Goal: Obtain resource: Download file/media

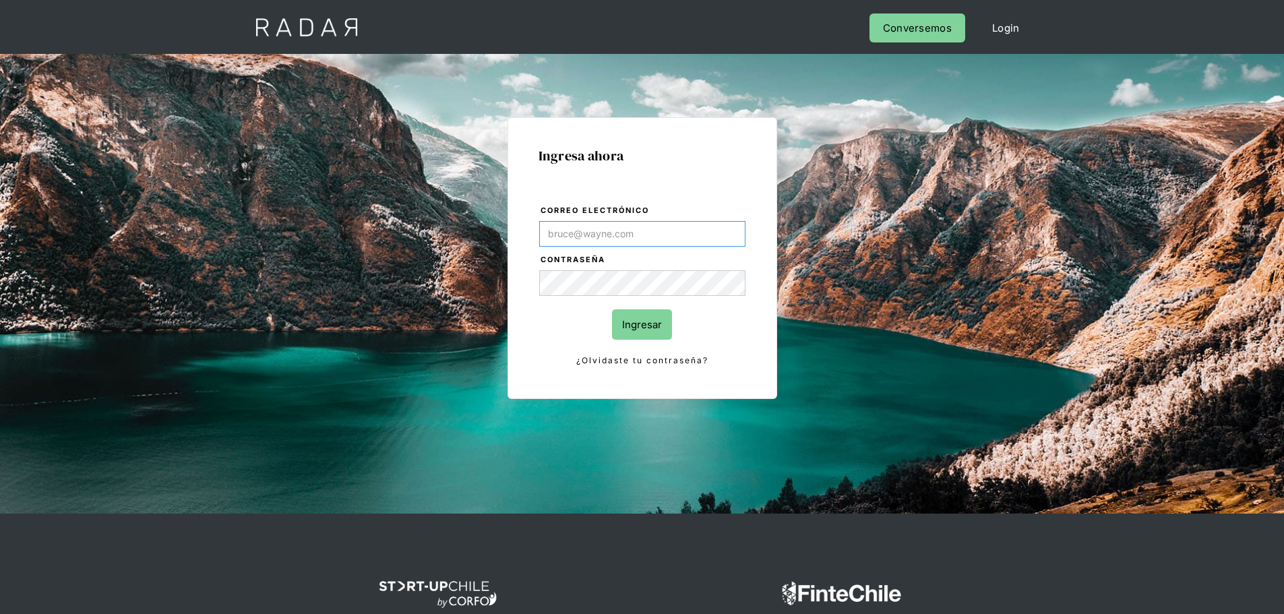
click at [640, 238] on input "Correo electrónico" at bounding box center [642, 234] width 206 height 26
paste input "[EMAIL_ADDRESS][DOMAIN_NAME]"
type input "[EMAIL_ADDRESS][DOMAIN_NAME]"
click at [636, 328] on input "Ingresar" at bounding box center [642, 324] width 60 height 30
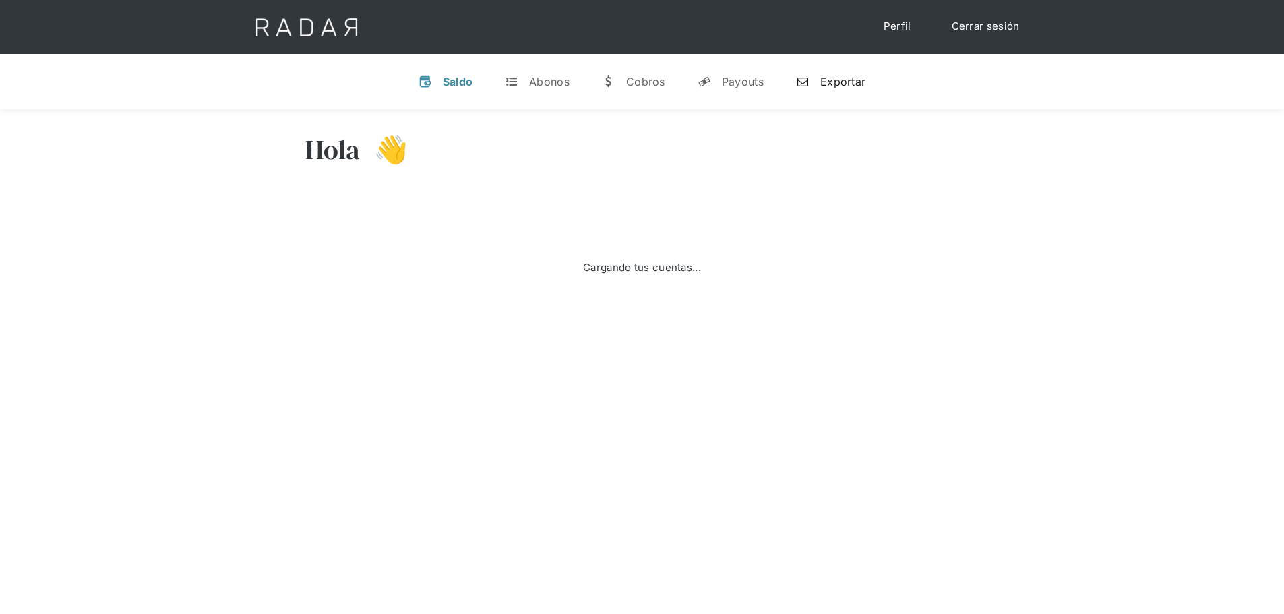
click at [837, 83] on div "Exportar" at bounding box center [842, 81] width 45 height 13
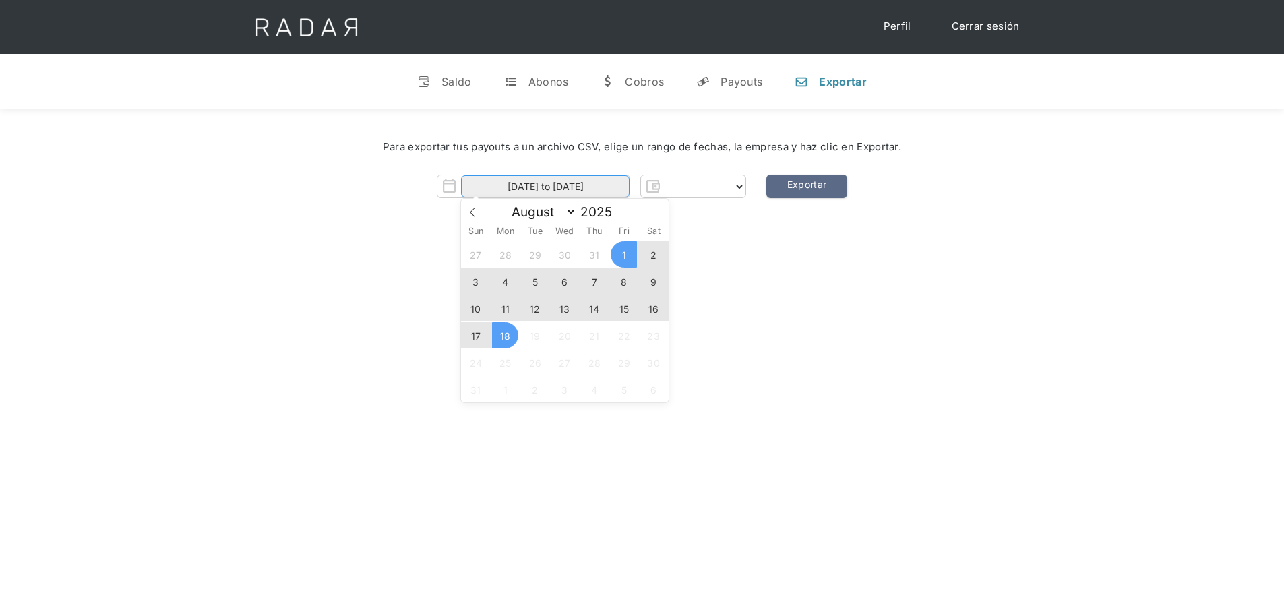
click at [613, 183] on input "[DATE] to [DATE]" at bounding box center [545, 186] width 168 height 22
select select "clpro"
click at [473, 216] on icon at bounding box center [472, 212] width 9 height 9
select select "6"
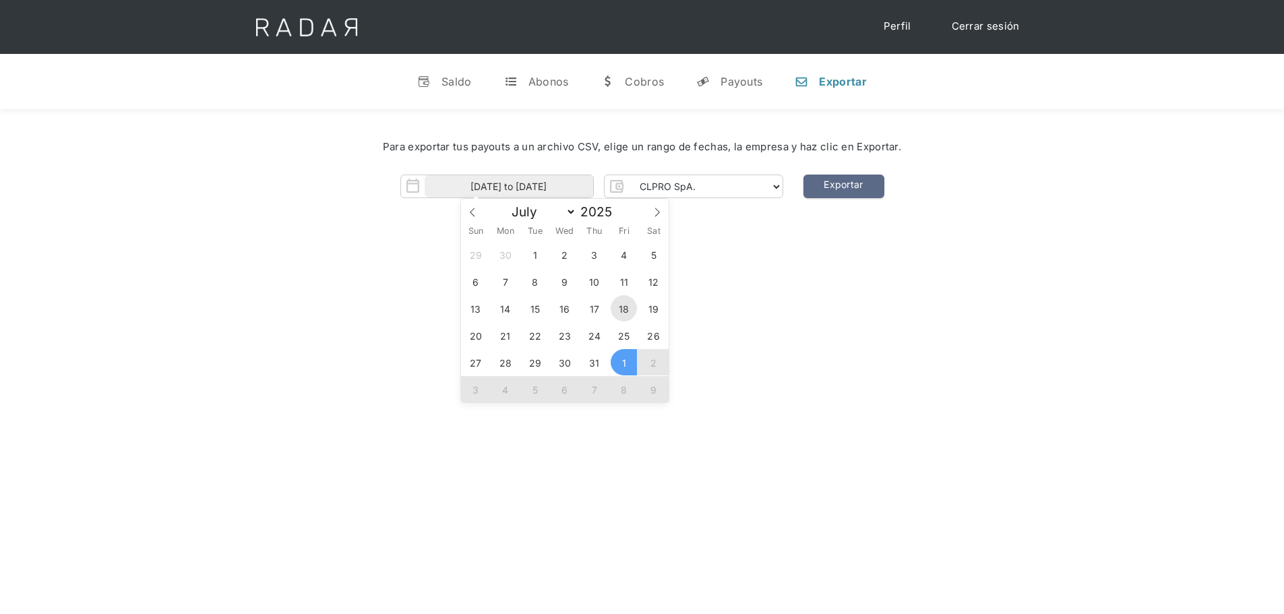
click at [627, 311] on span "18" at bounding box center [623, 308] width 26 height 26
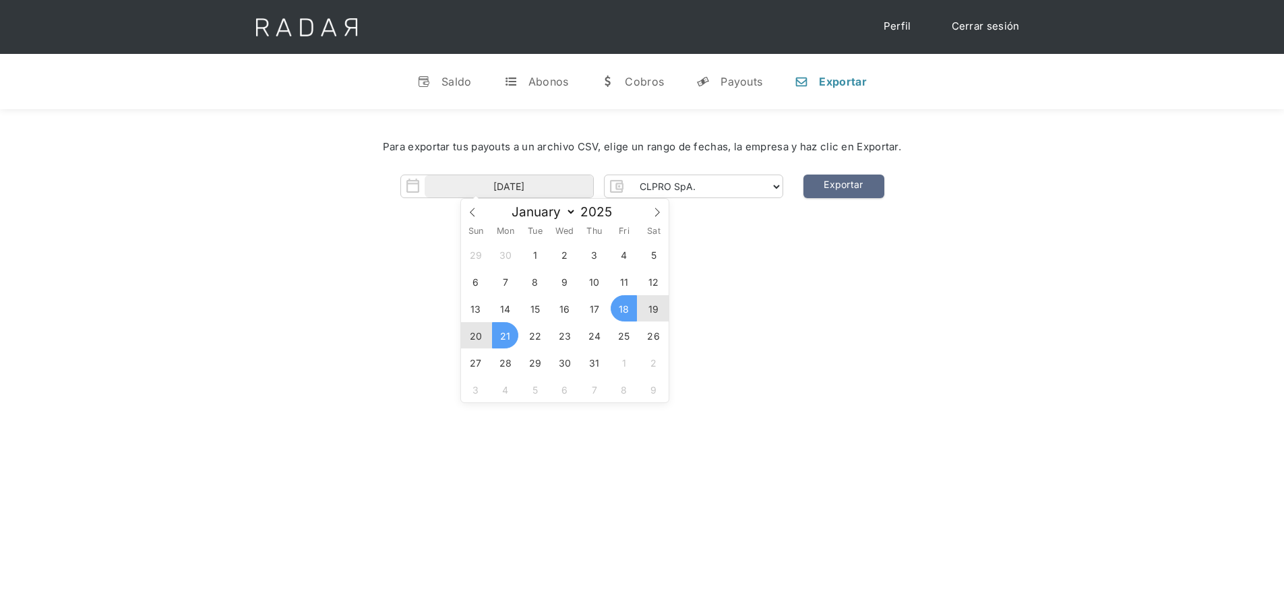
click at [509, 336] on span "21" at bounding box center [505, 335] width 26 height 26
type input "18-07-2025 to 21-07-2025"
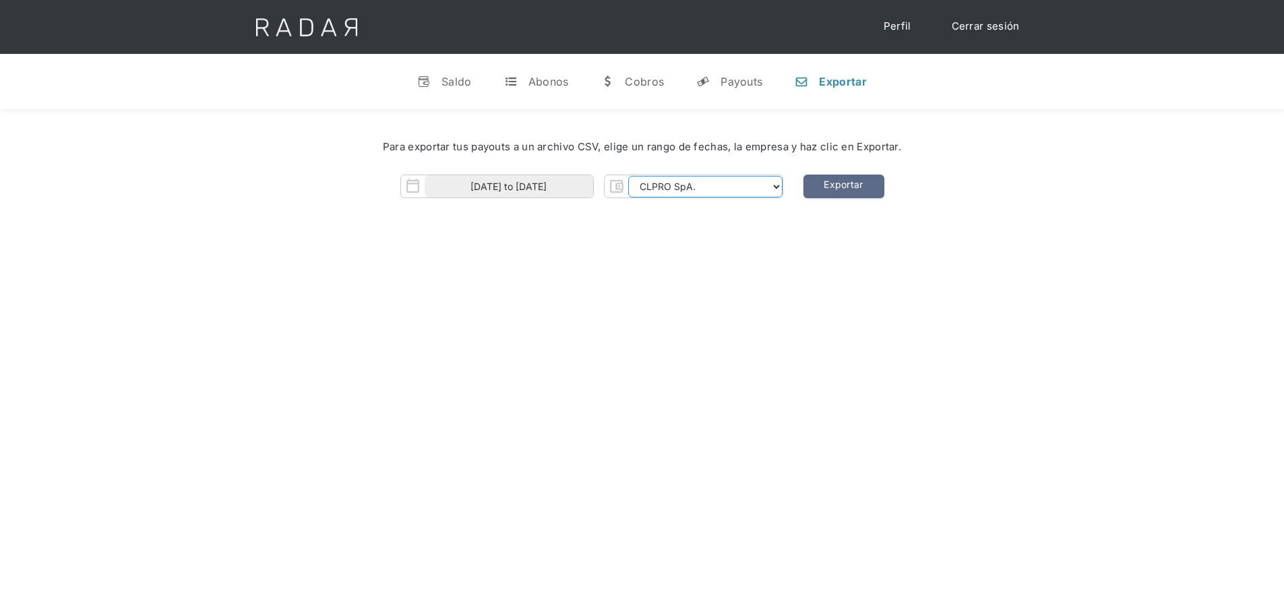
click at [709, 190] on select "CLPRO SpA. [PERSON_NAME] SpA. Urigol SpA. Bysolutions SpA. Clmax SpA. Andes Pay…" at bounding box center [705, 187] width 154 height 22
select select "[PERSON_NAME]-rt"
click at [629, 176] on select "CLPRO SpA. [PERSON_NAME] SpA. Urigol SpA. Bysolutions SpA. Clmax SpA. Andes Pay…" at bounding box center [705, 187] width 154 height 22
click at [837, 181] on link "Exportar" at bounding box center [843, 187] width 81 height 24
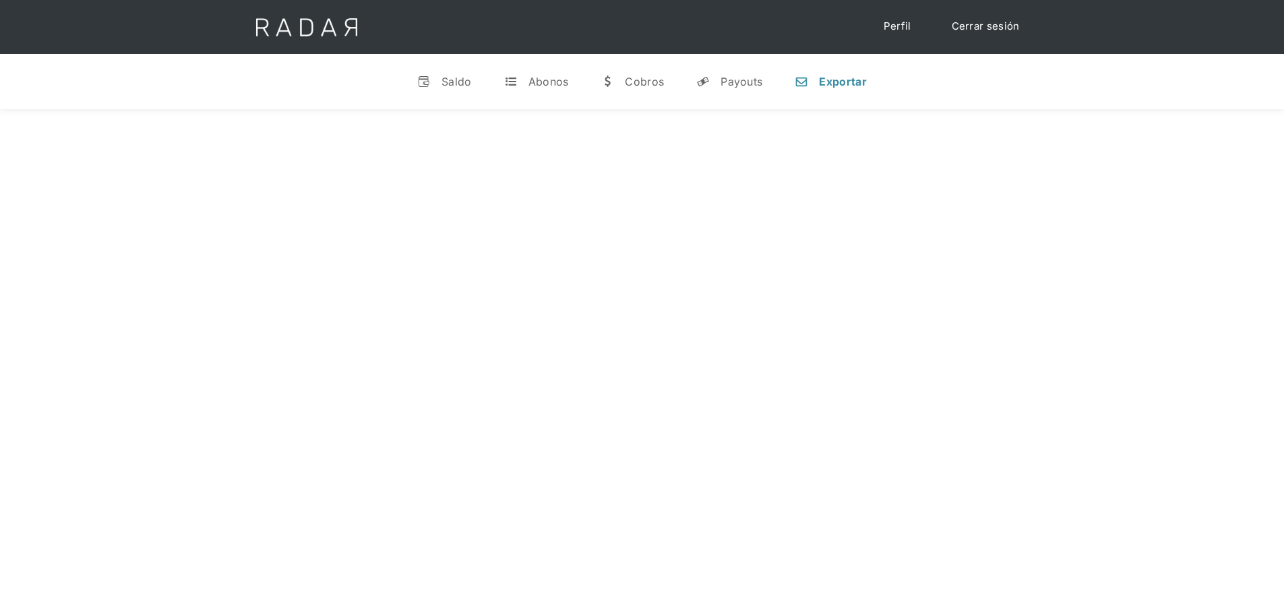
select select "7"
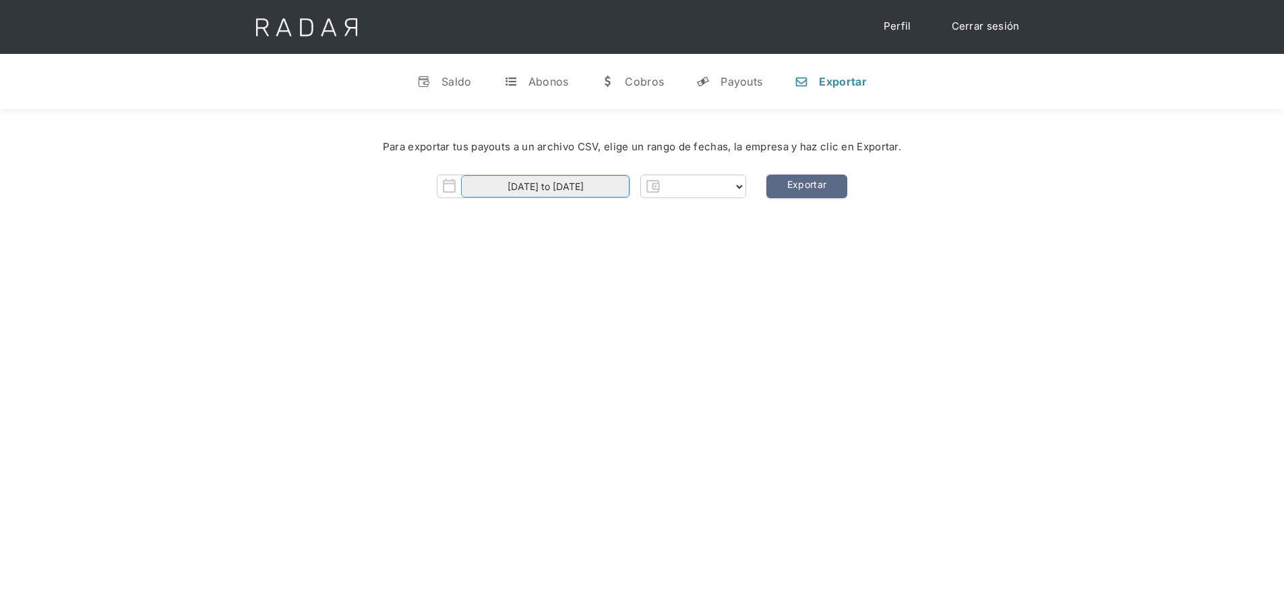
click at [604, 191] on input "[DATE] to [DATE]" at bounding box center [545, 186] width 168 height 22
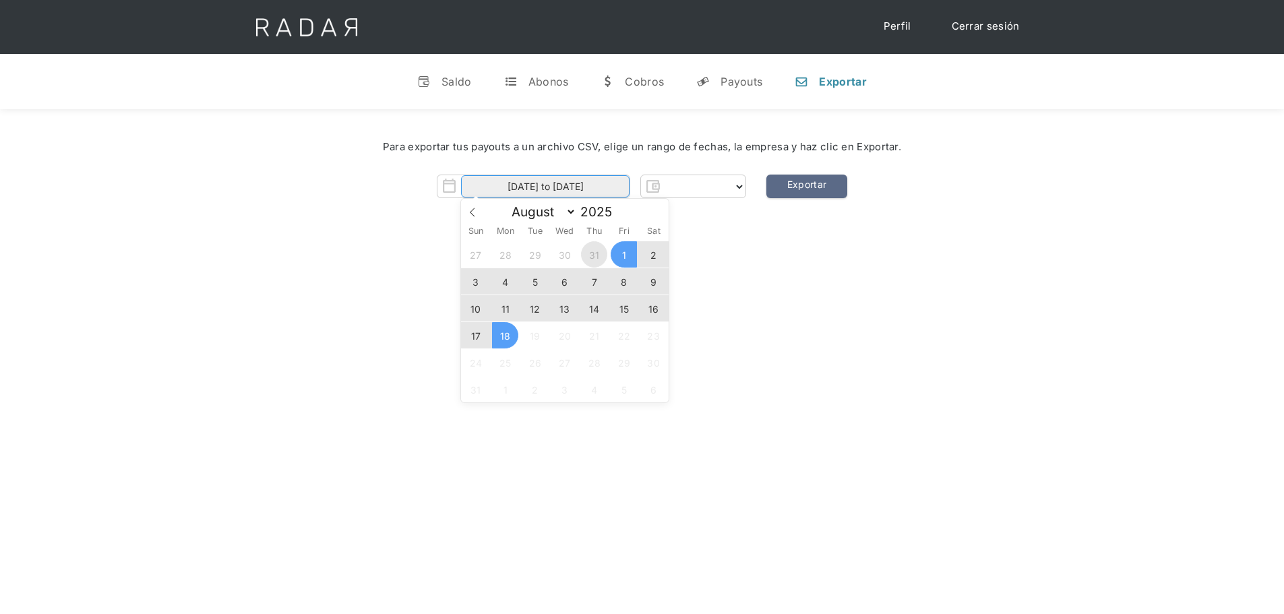
select select "clpro"
click at [470, 217] on span at bounding box center [472, 210] width 23 height 23
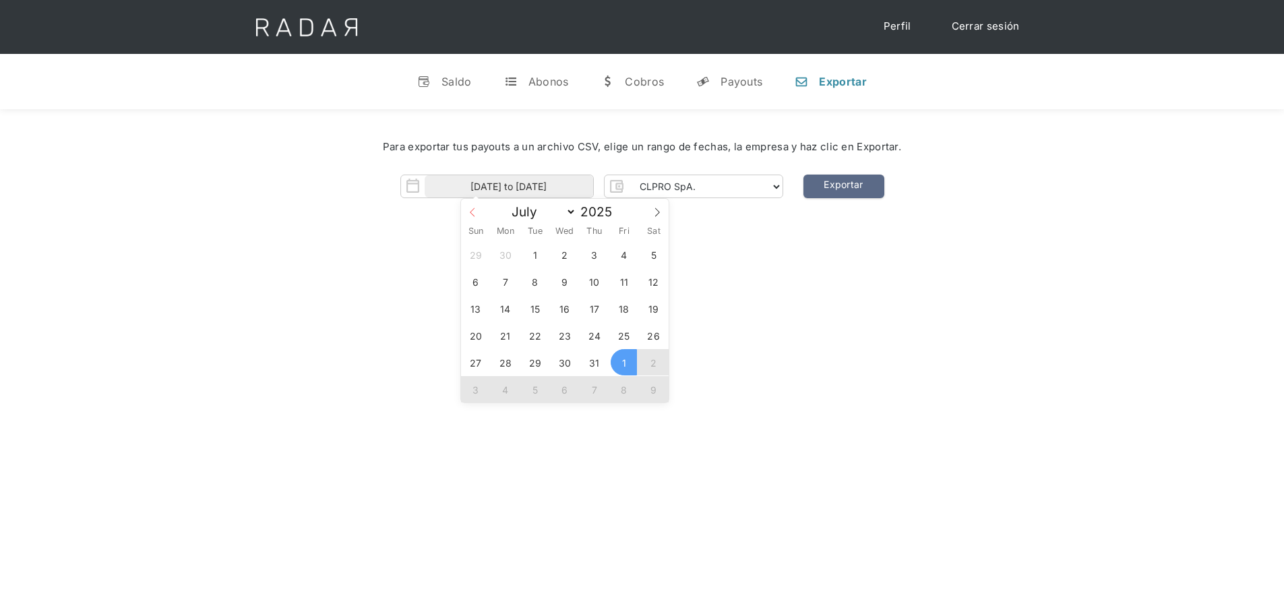
click at [470, 217] on icon at bounding box center [472, 212] width 9 height 9
click at [647, 212] on span at bounding box center [656, 210] width 23 height 23
select select "6"
click at [618, 310] on span "18" at bounding box center [623, 308] width 26 height 26
type input "[DATE]"
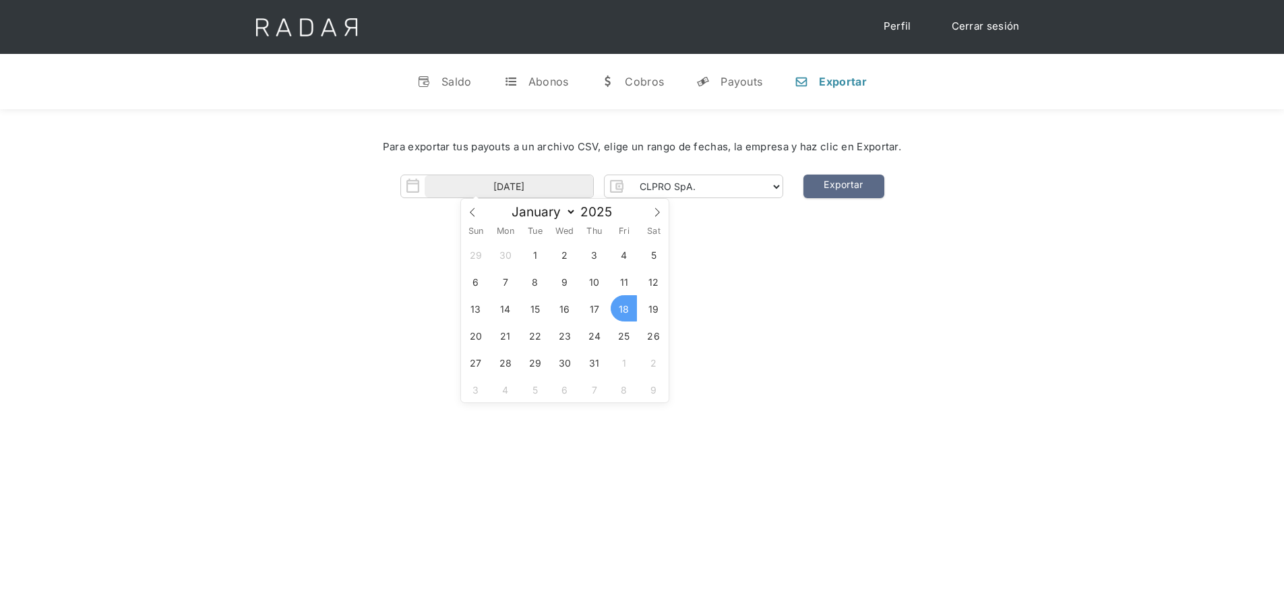
click at [618, 310] on span "18" at bounding box center [623, 308] width 26 height 26
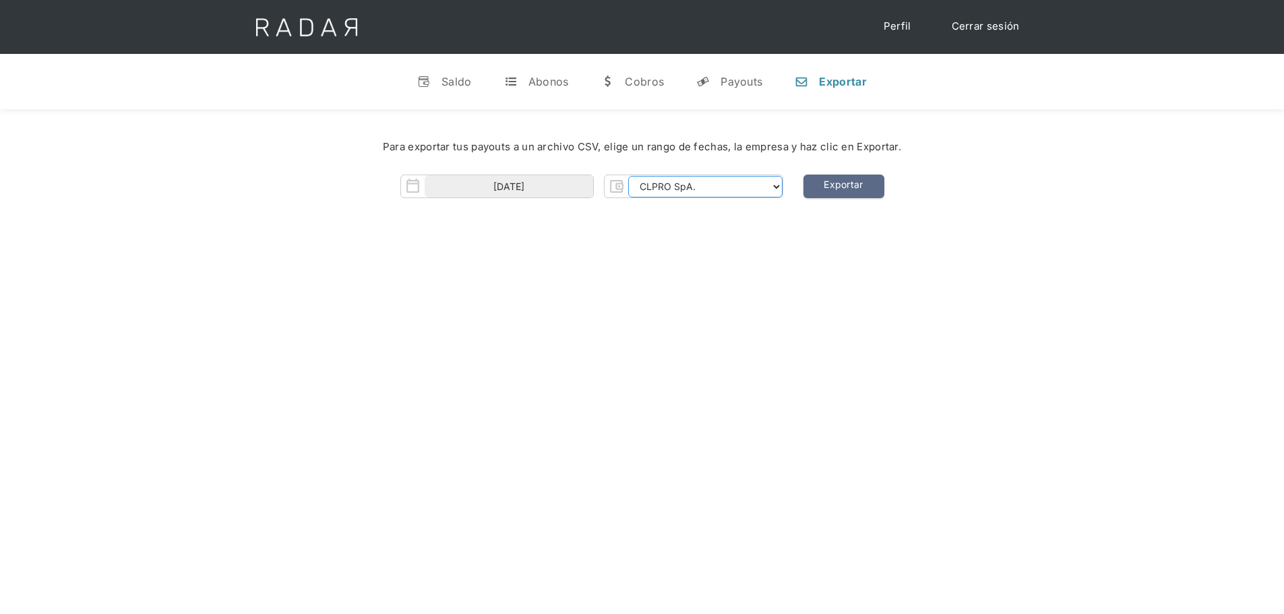
click at [764, 193] on select "CLPRO SpA. [PERSON_NAME] SpA. Urigol SpA. Bysolutions SpA. Clmax SpA. Andes Pay…" at bounding box center [705, 187] width 154 height 22
select select "[PERSON_NAME]-rt"
click at [629, 176] on select "CLPRO SpA. [PERSON_NAME] SpA. Urigol SpA. Bysolutions SpA. Clmax SpA. Andes Pay…" at bounding box center [705, 187] width 154 height 22
click at [849, 188] on link "Exportar" at bounding box center [843, 187] width 81 height 24
